Goal: Find specific page/section: Find specific page/section

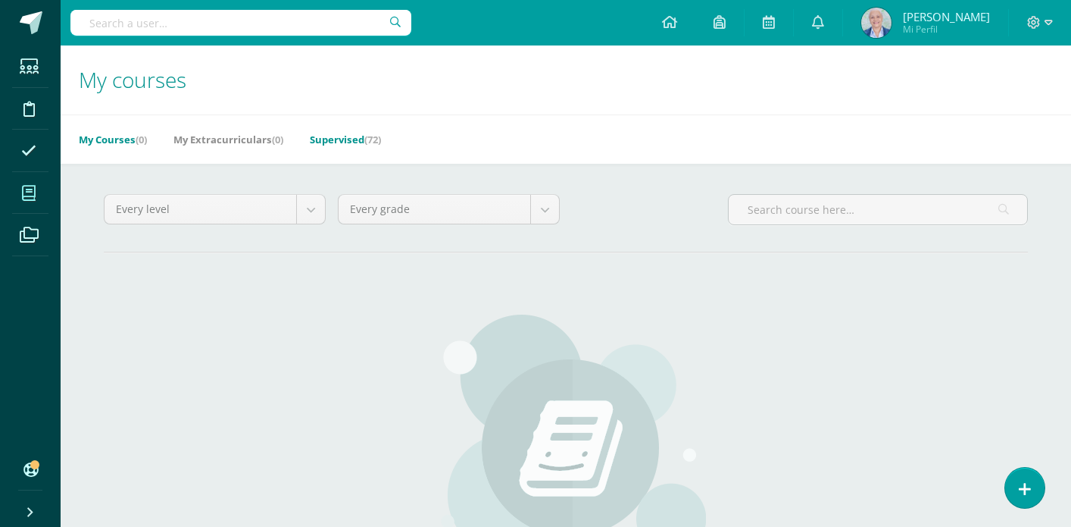
click at [356, 137] on link "Supervised (72)" at bounding box center [345, 139] width 71 height 24
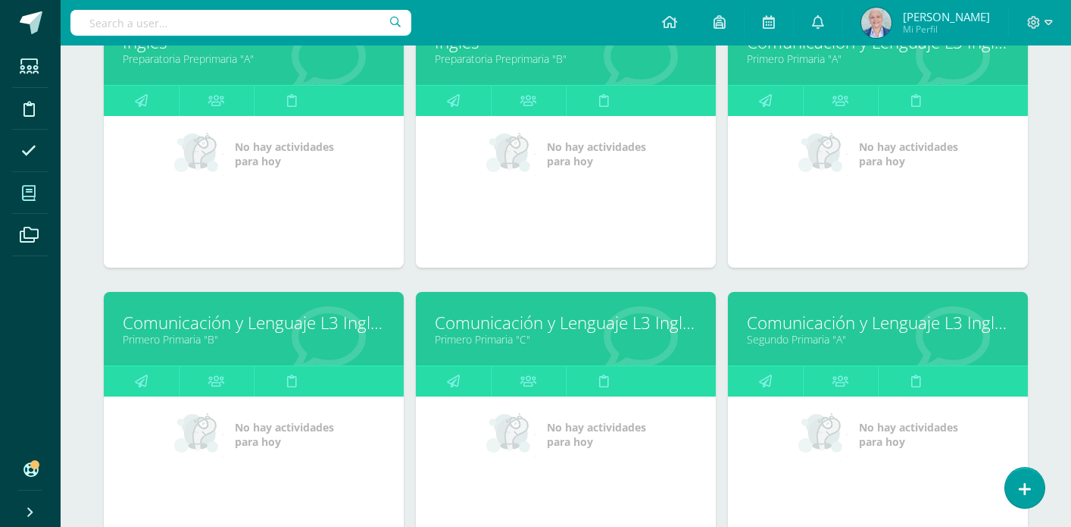
scroll to position [834, 0]
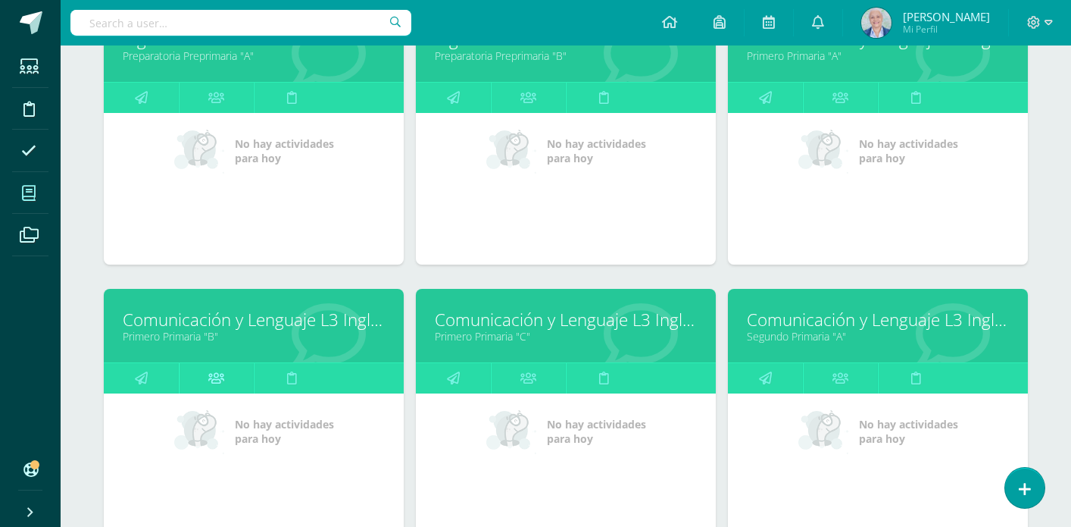
click at [211, 380] on icon at bounding box center [216, 378] width 16 height 30
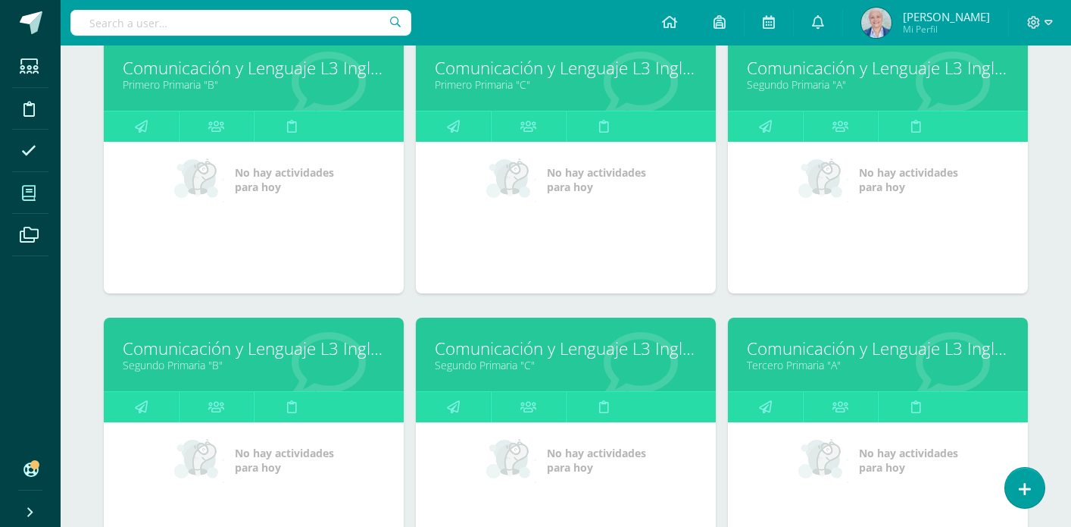
scroll to position [1097, 0]
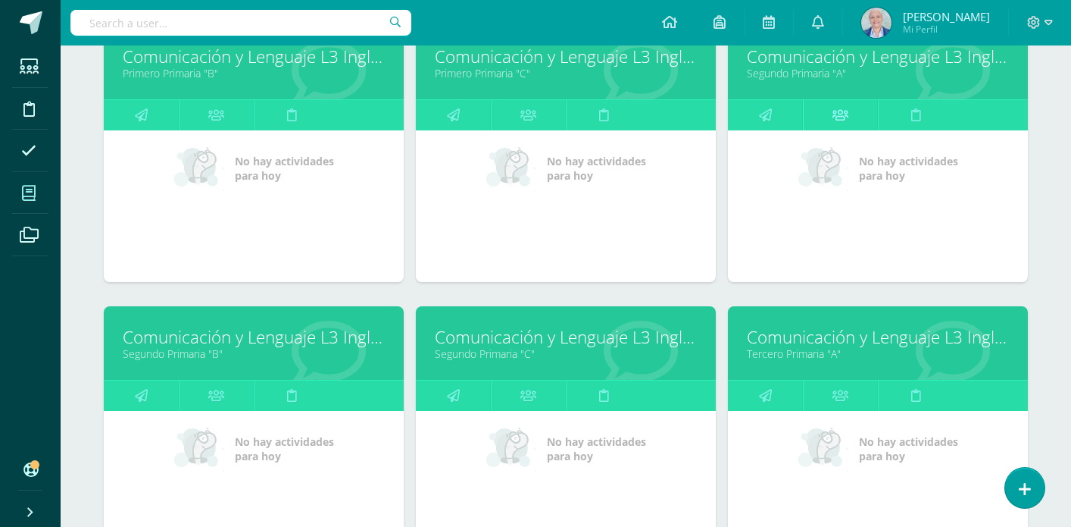
click at [847, 118] on icon at bounding box center [841, 115] width 16 height 30
